Goal: Task Accomplishment & Management: Use online tool/utility

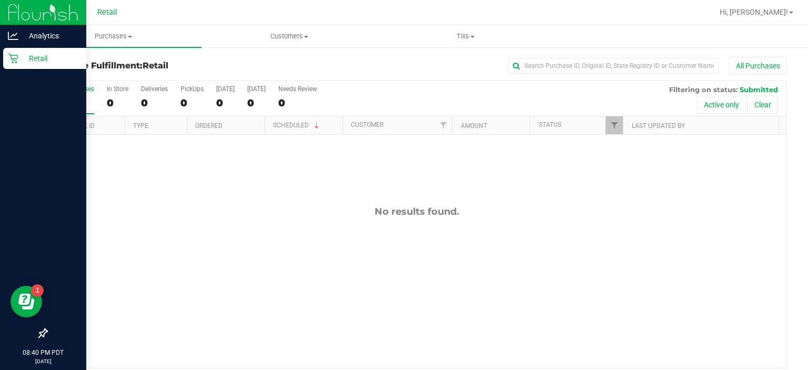
click at [4, 61] on div "Retail" at bounding box center [44, 58] width 83 height 21
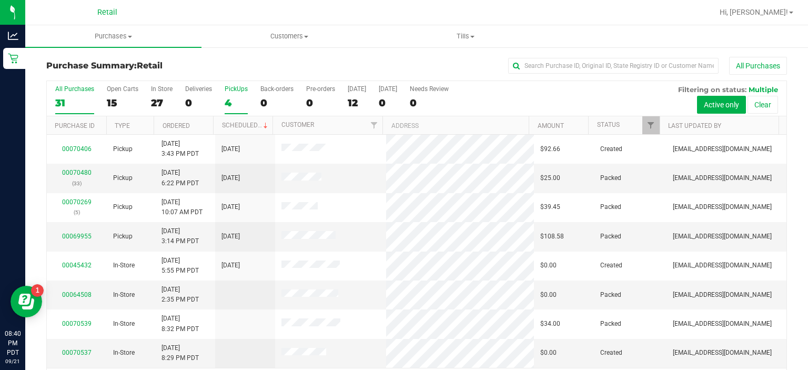
click at [240, 94] on label "PickUps 4" at bounding box center [236, 99] width 23 height 29
click at [0, 0] on input "PickUps 4" at bounding box center [0, 0] width 0 height 0
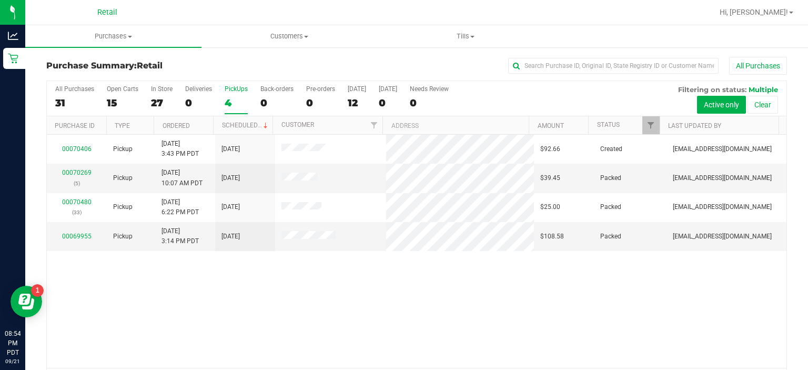
click at [231, 104] on div "4" at bounding box center [236, 103] width 23 height 12
click at [0, 0] on input "PickUps 4" at bounding box center [0, 0] width 0 height 0
click at [114, 39] on span "Purchases" at bounding box center [113, 36] width 176 height 9
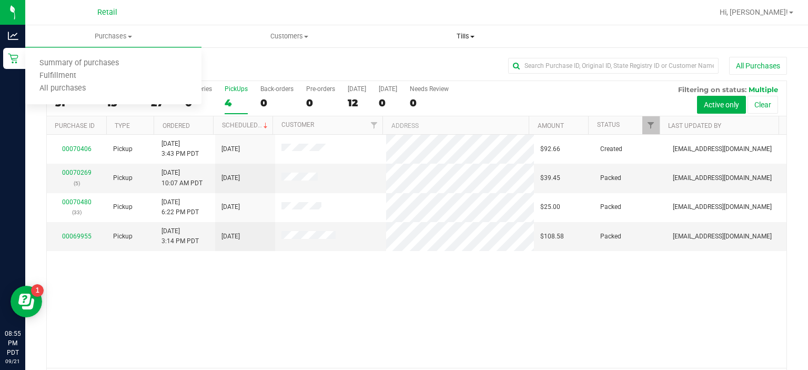
click at [469, 40] on span "Tills" at bounding box center [465, 36] width 175 height 9
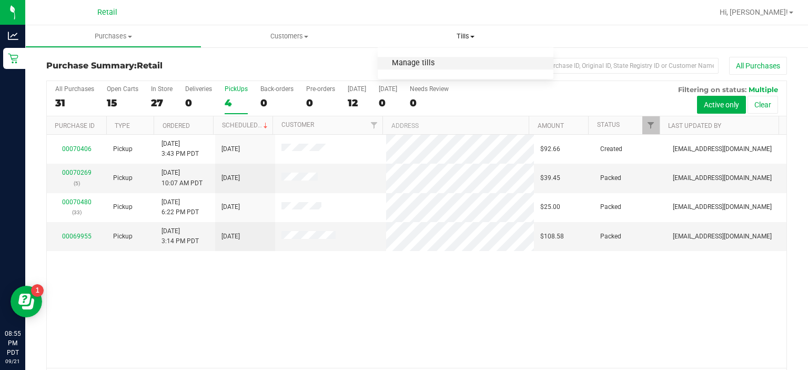
click at [429, 63] on span "Manage tills" at bounding box center [413, 63] width 71 height 9
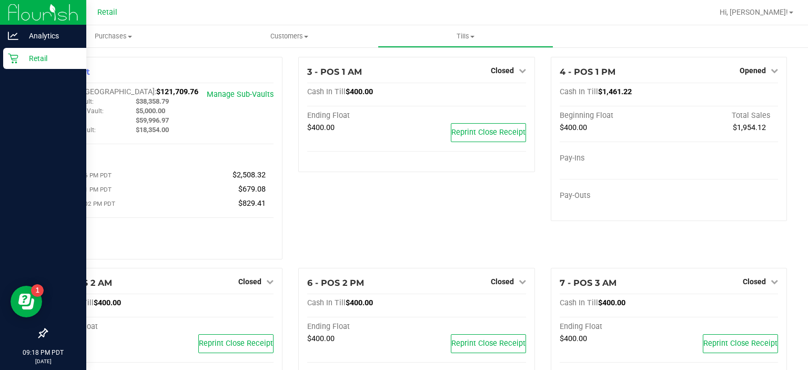
click at [13, 63] on icon at bounding box center [13, 59] width 10 height 10
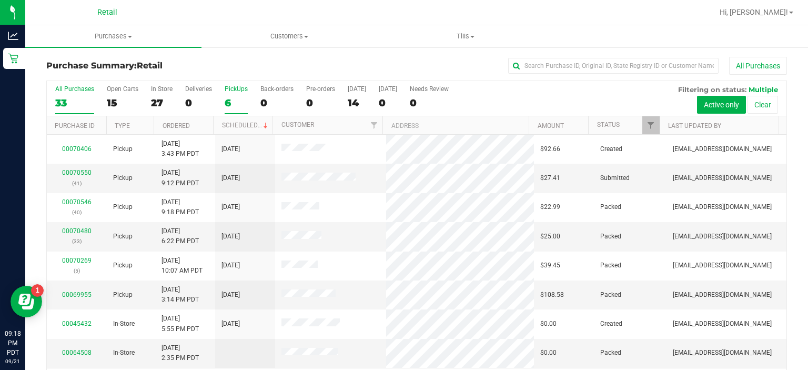
click at [244, 100] on div "6" at bounding box center [236, 103] width 23 height 12
click at [0, 0] on input "PickUps 6" at bounding box center [0, 0] width 0 height 0
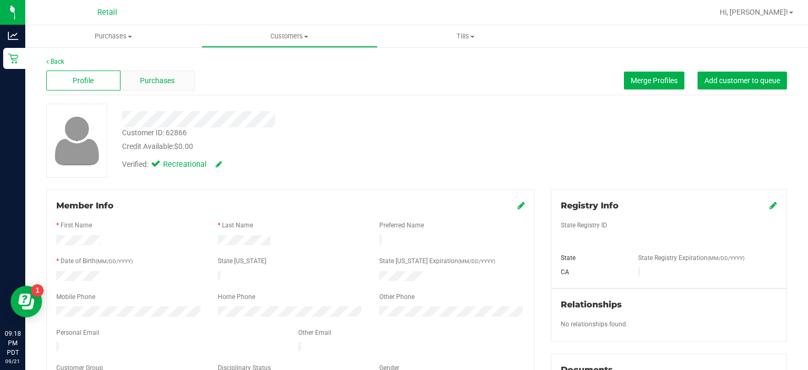
click at [175, 81] on div "Purchases" at bounding box center [158, 81] width 74 height 20
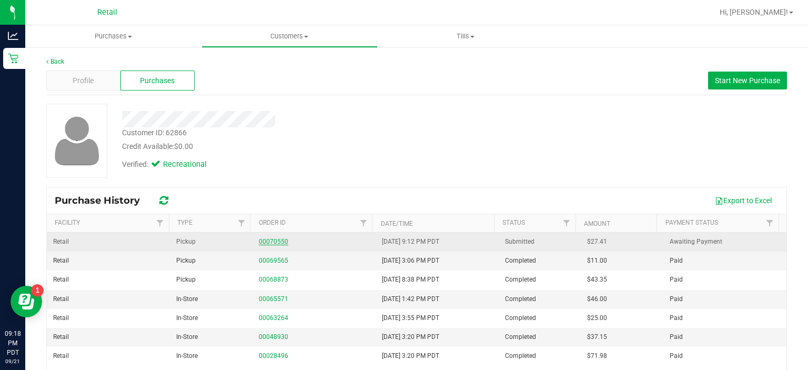
click at [260, 244] on link "00070550" at bounding box center [273, 241] width 29 height 7
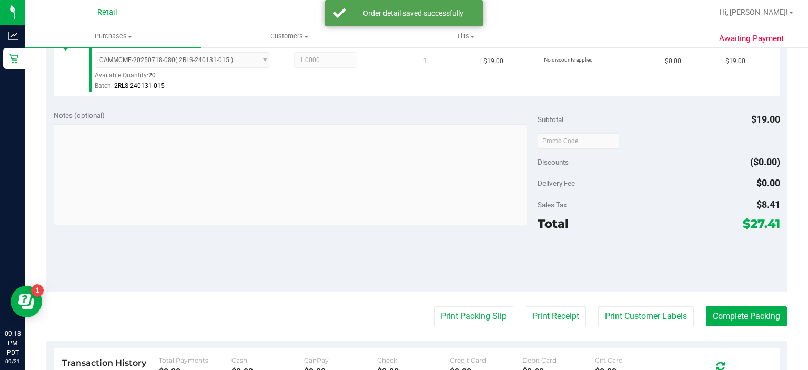
scroll to position [302, 0]
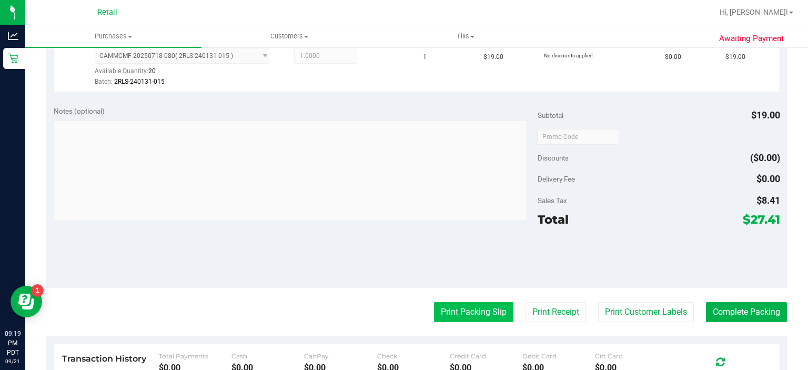
click at [471, 316] on button "Print Packing Slip" at bounding box center [473, 312] width 79 height 20
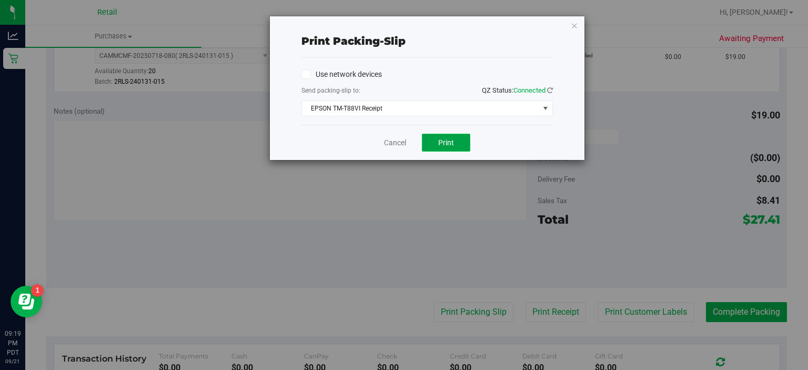
click at [453, 140] on span "Print" at bounding box center [446, 142] width 16 height 8
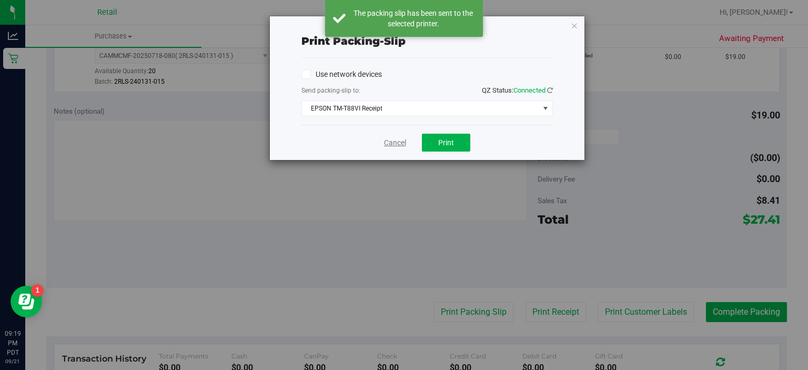
click at [390, 142] on link "Cancel" at bounding box center [395, 142] width 22 height 11
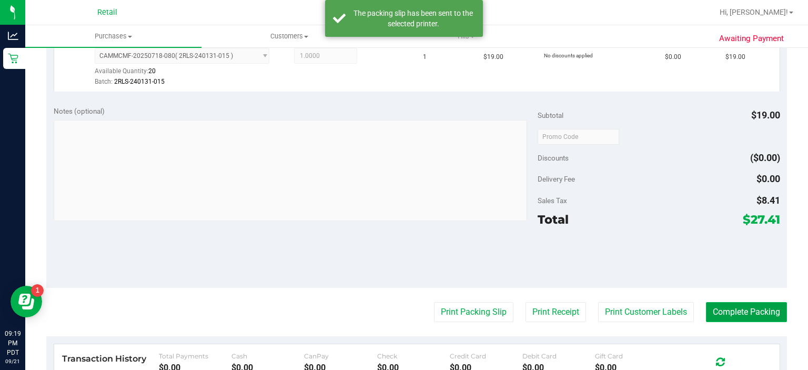
click at [752, 304] on button "Complete Packing" at bounding box center [746, 312] width 81 height 20
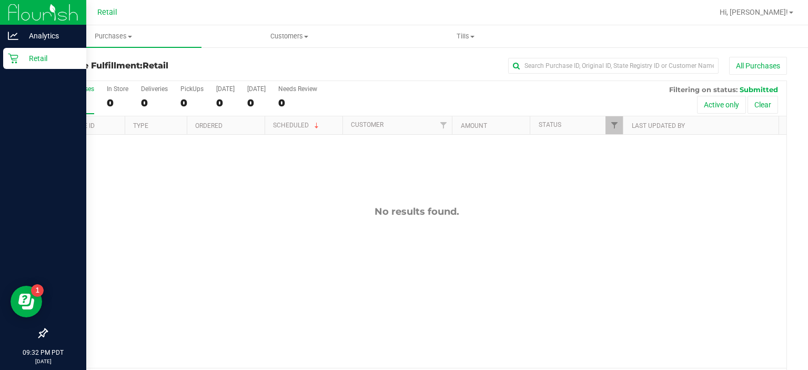
click at [2, 63] on link "Retail" at bounding box center [43, 59] width 86 height 23
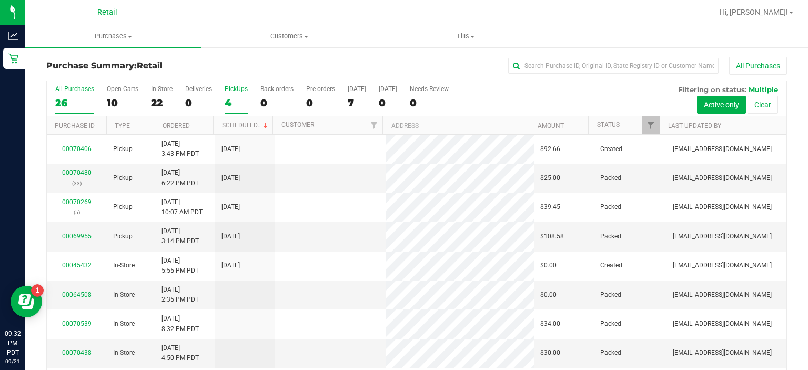
click at [236, 107] on div "4" at bounding box center [236, 103] width 23 height 12
click at [0, 0] on input "PickUps 4" at bounding box center [0, 0] width 0 height 0
